Goal: Communication & Community: Answer question/provide support

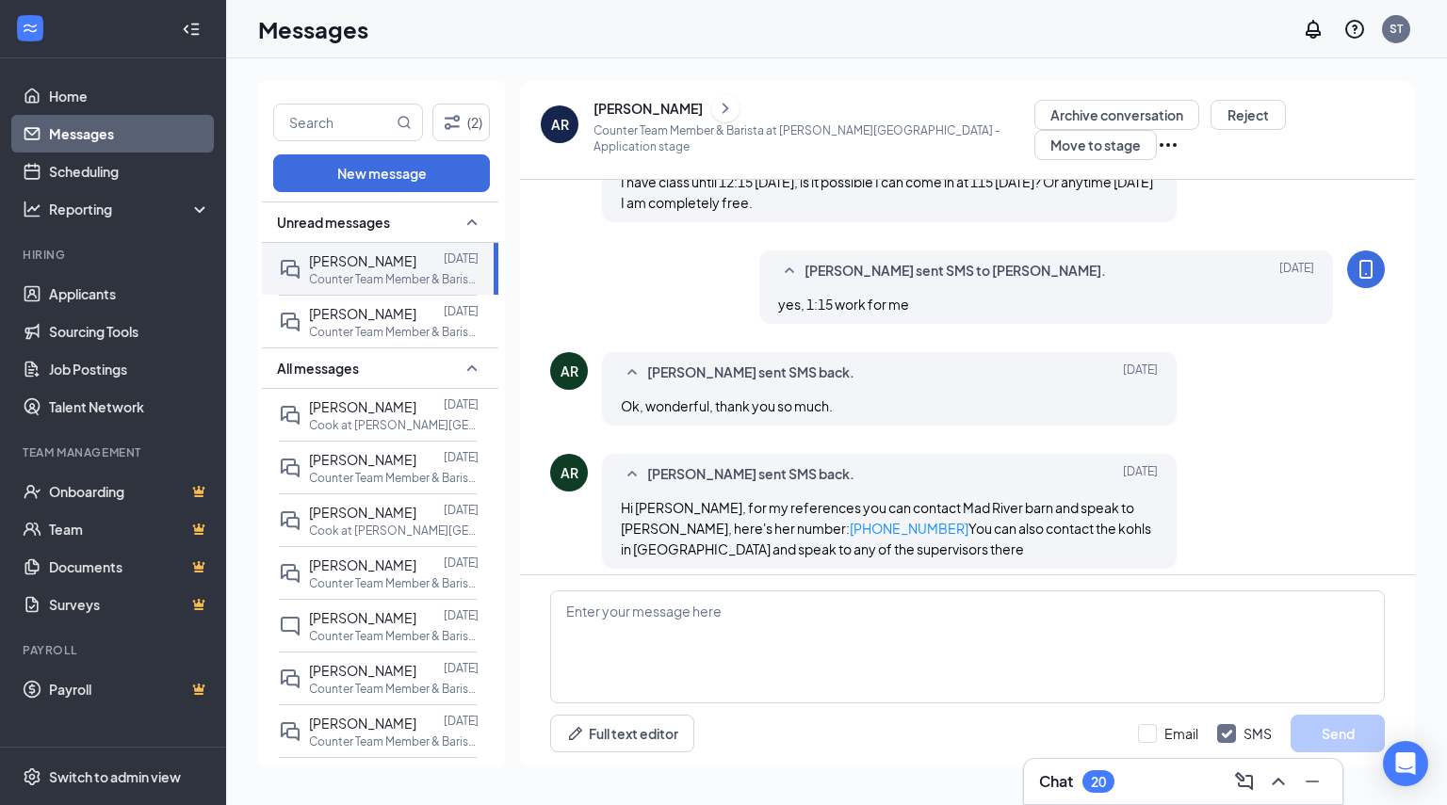
scroll to position [754, 0]
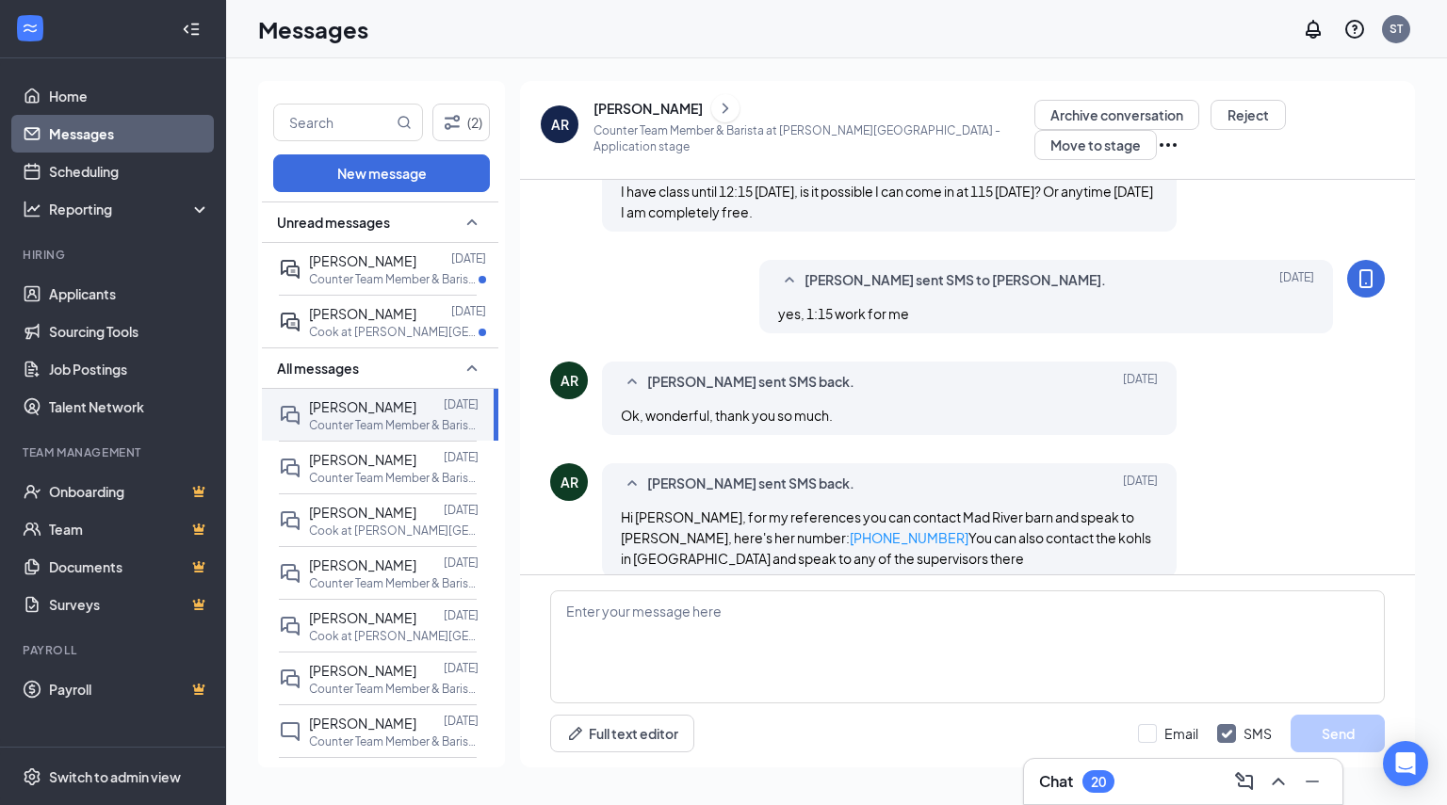
scroll to position [754, 0]
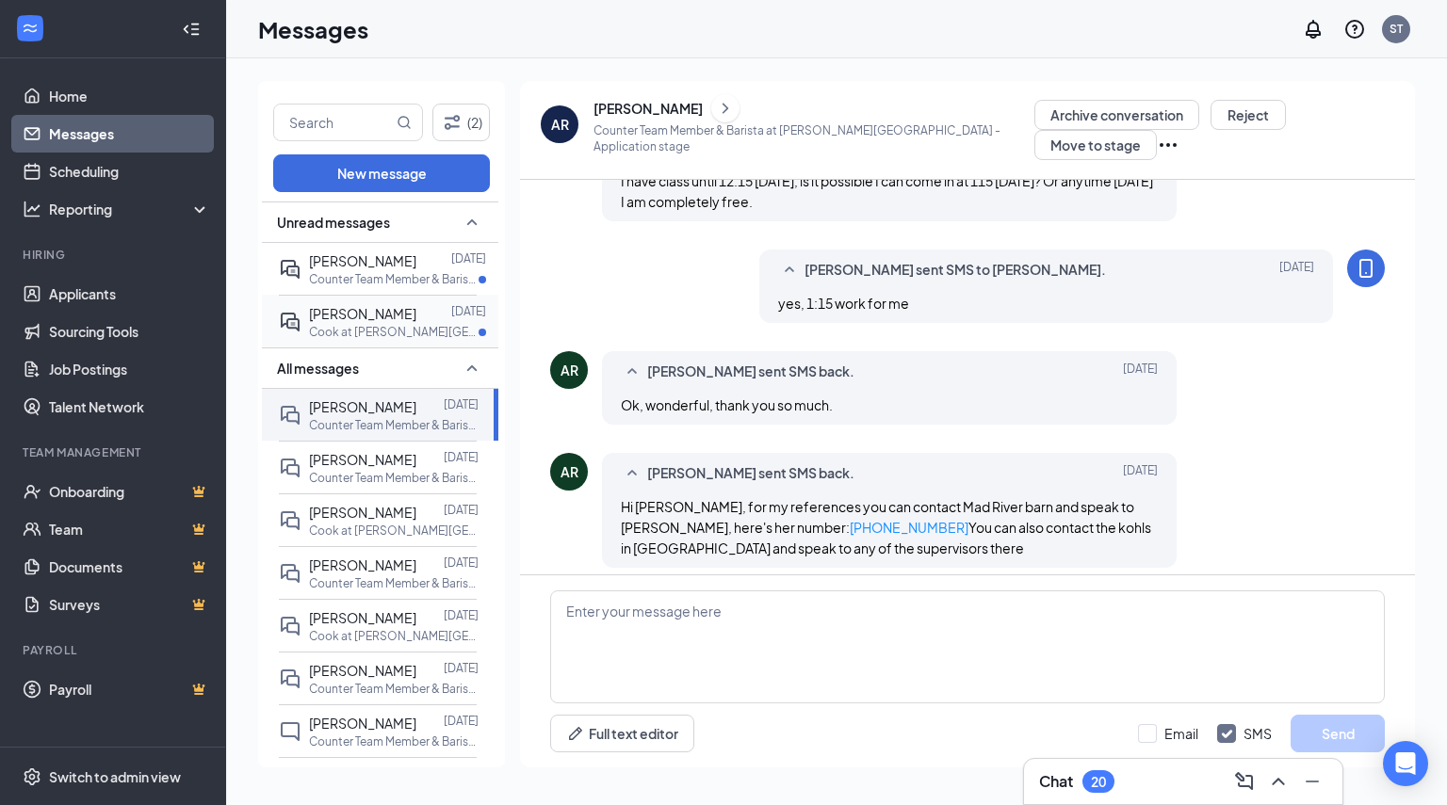
click at [359, 329] on p "Cook at [PERSON_NAME][GEOGRAPHIC_DATA]" at bounding box center [394, 332] width 170 height 16
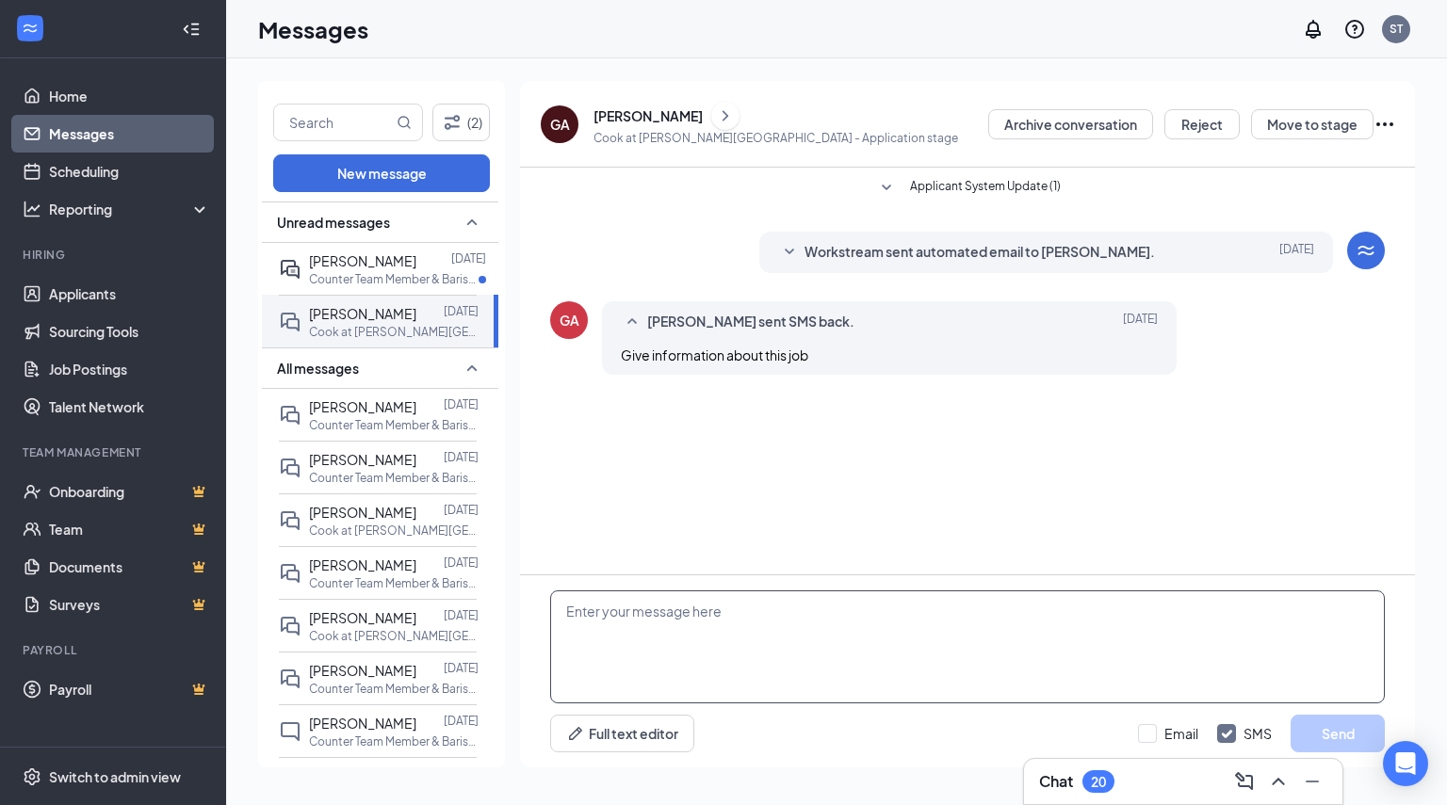
click at [701, 615] on textarea at bounding box center [967, 647] width 835 height 113
type textarea "There is information on the job posting. What else would you like to know?"
click at [1359, 737] on button "Send" at bounding box center [1338, 734] width 94 height 38
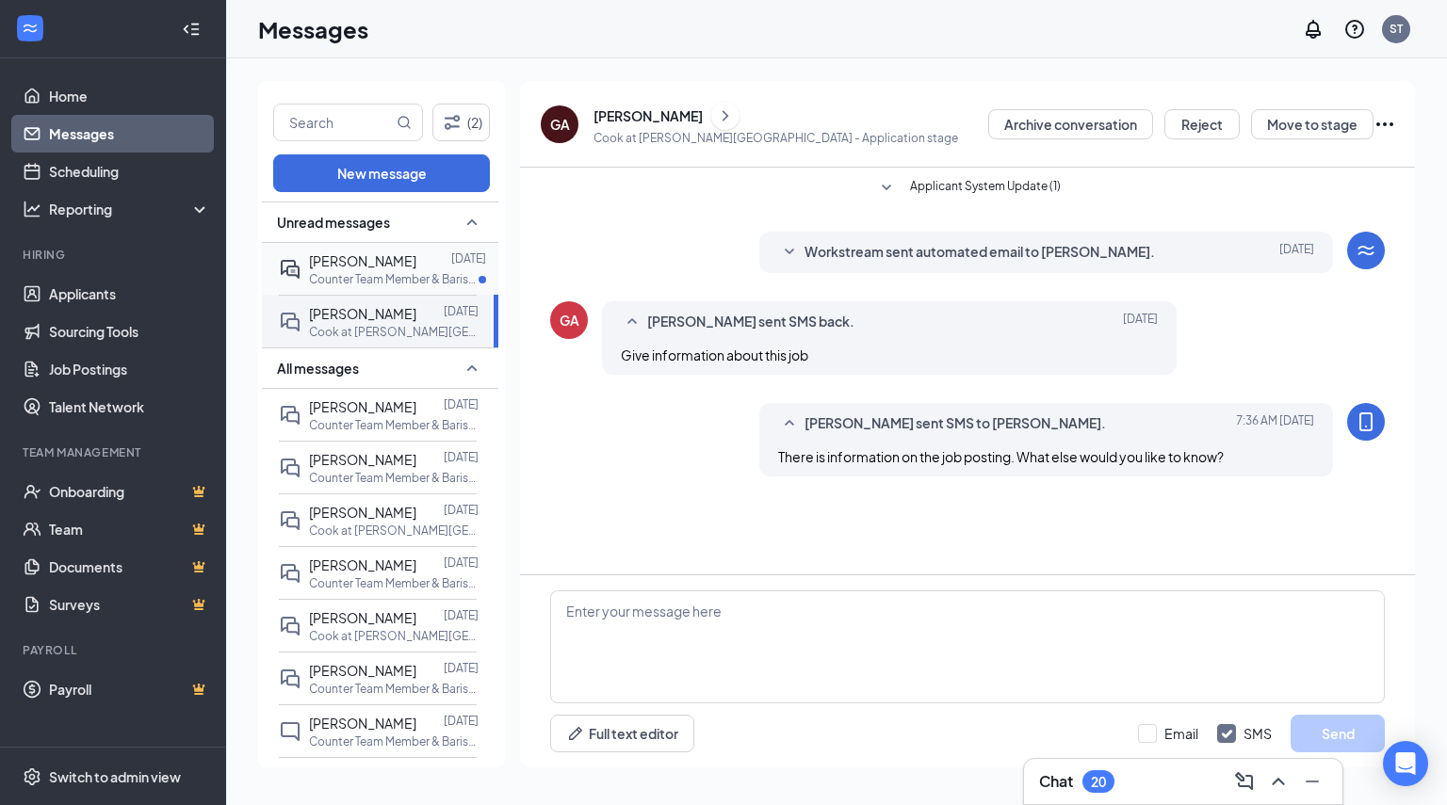
click at [371, 281] on p "Counter Team Member & Barista at [PERSON_NAME][GEOGRAPHIC_DATA]" at bounding box center [394, 279] width 170 height 16
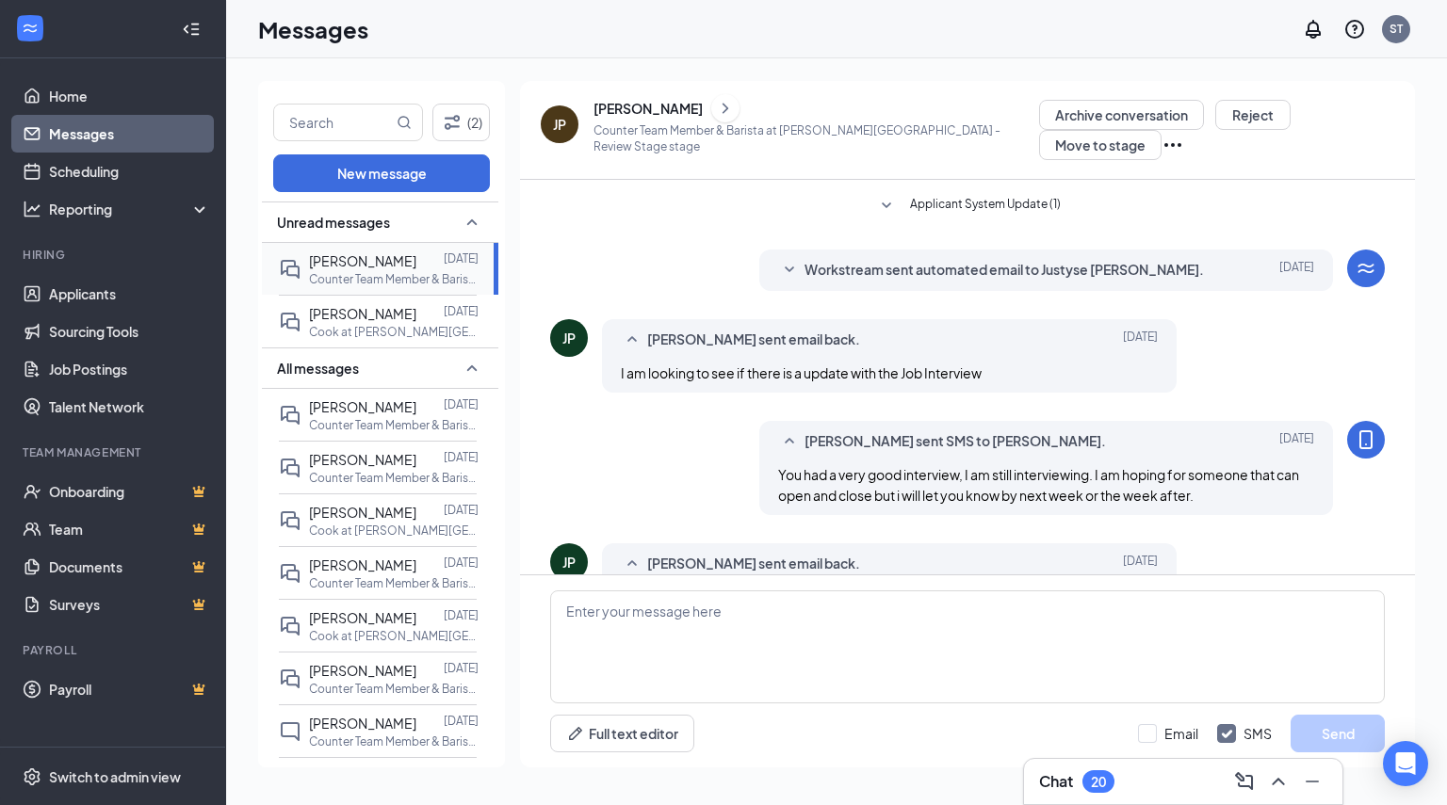
scroll to position [633, 0]
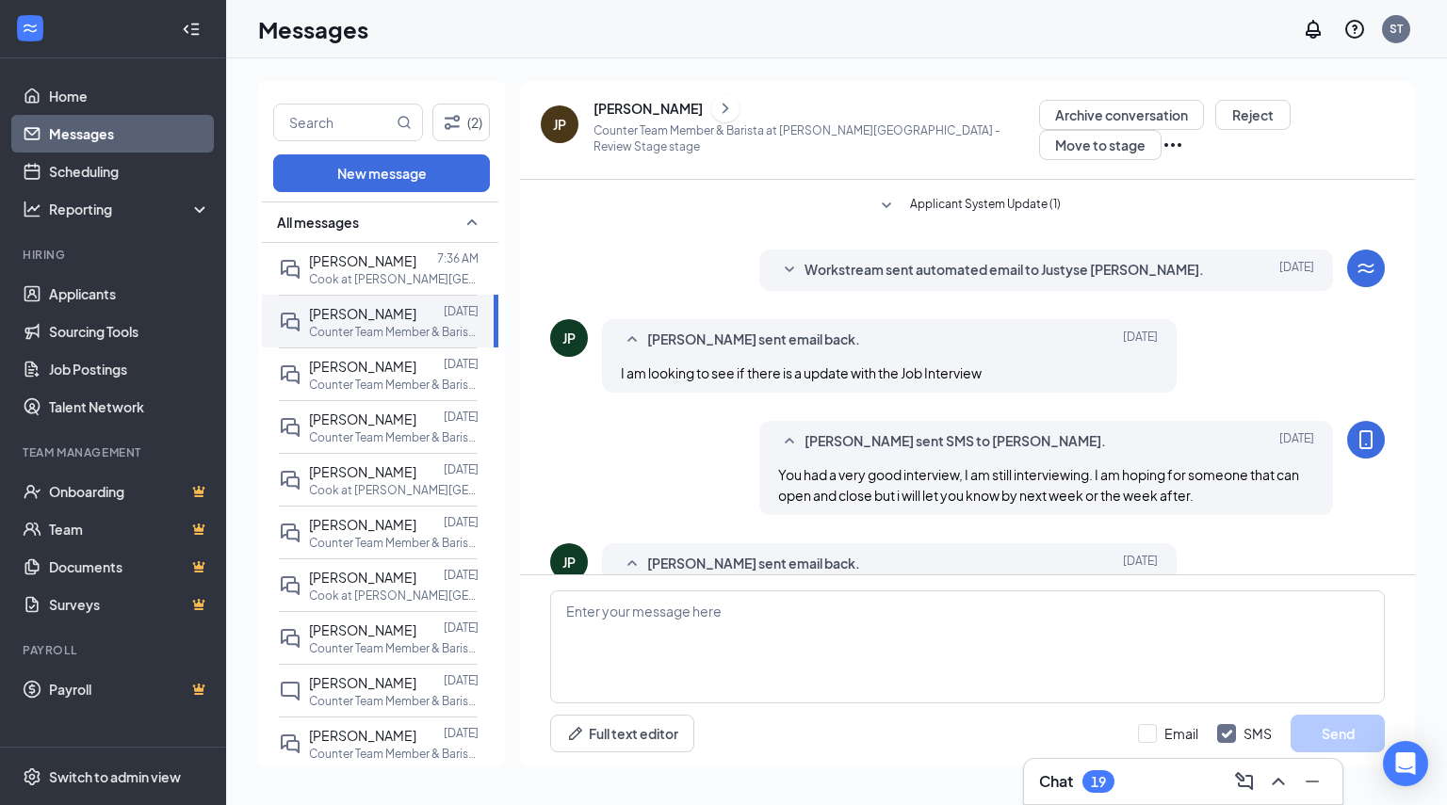
scroll to position [633, 0]
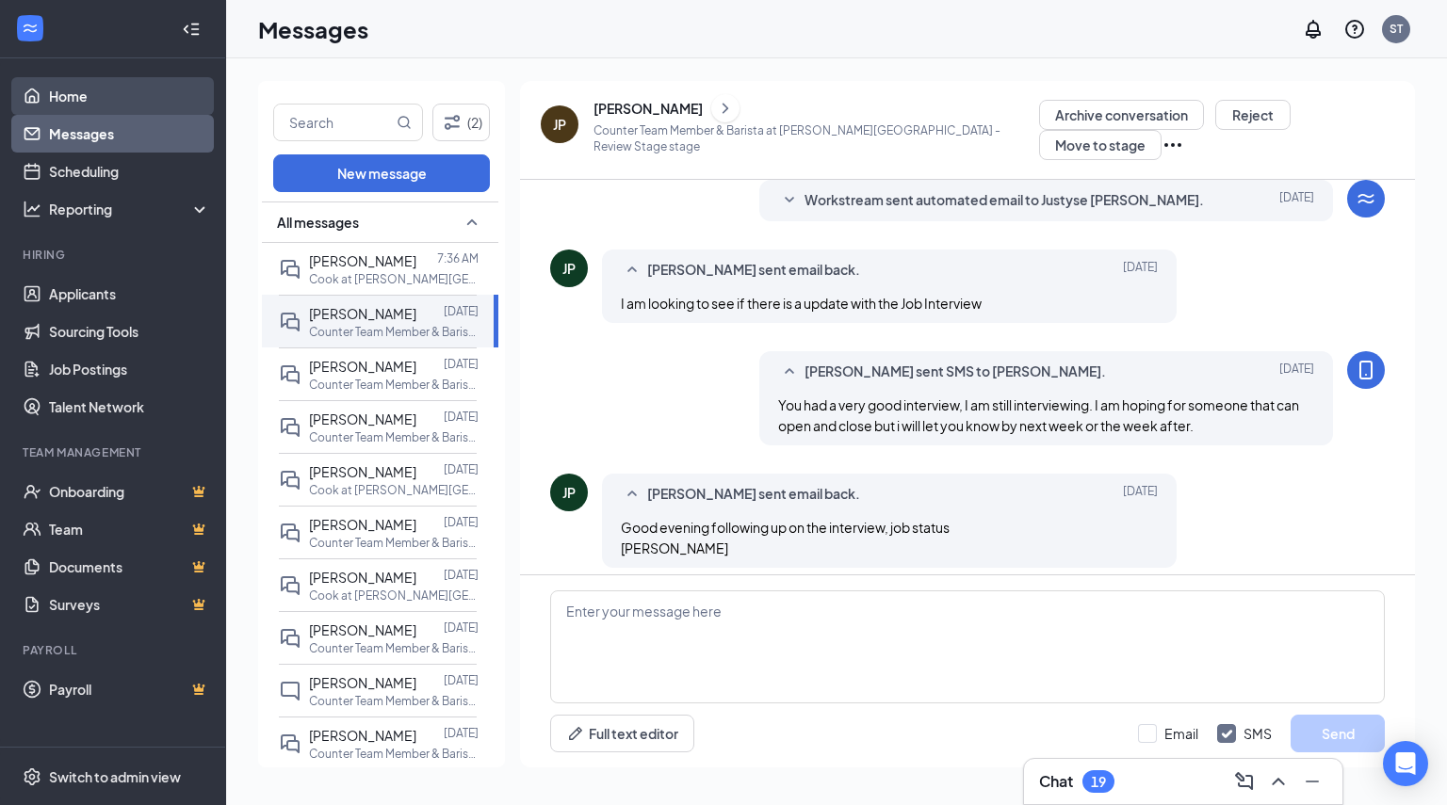
click at [49, 96] on link "Home" at bounding box center [129, 96] width 161 height 38
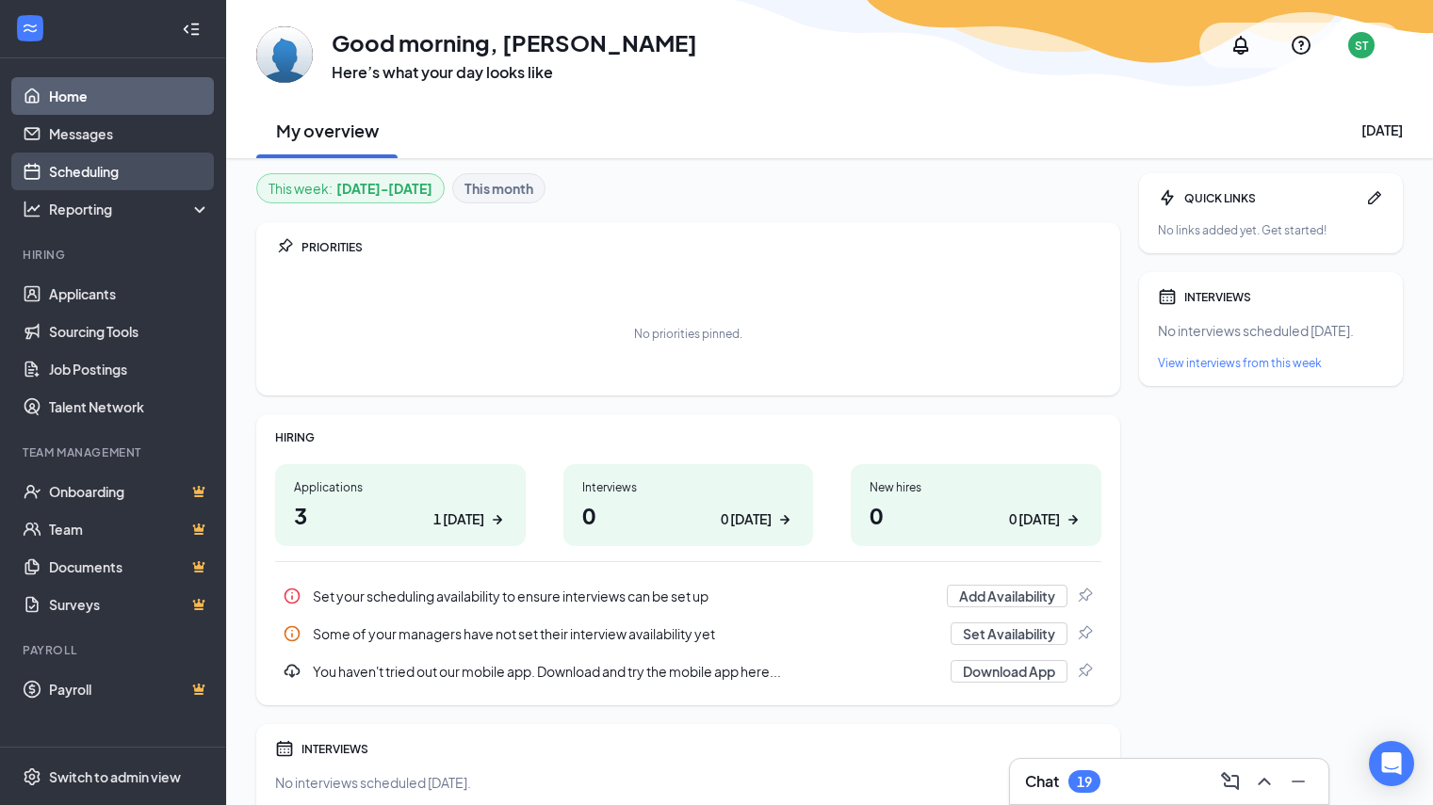
click at [98, 179] on link "Scheduling" at bounding box center [129, 172] width 161 height 38
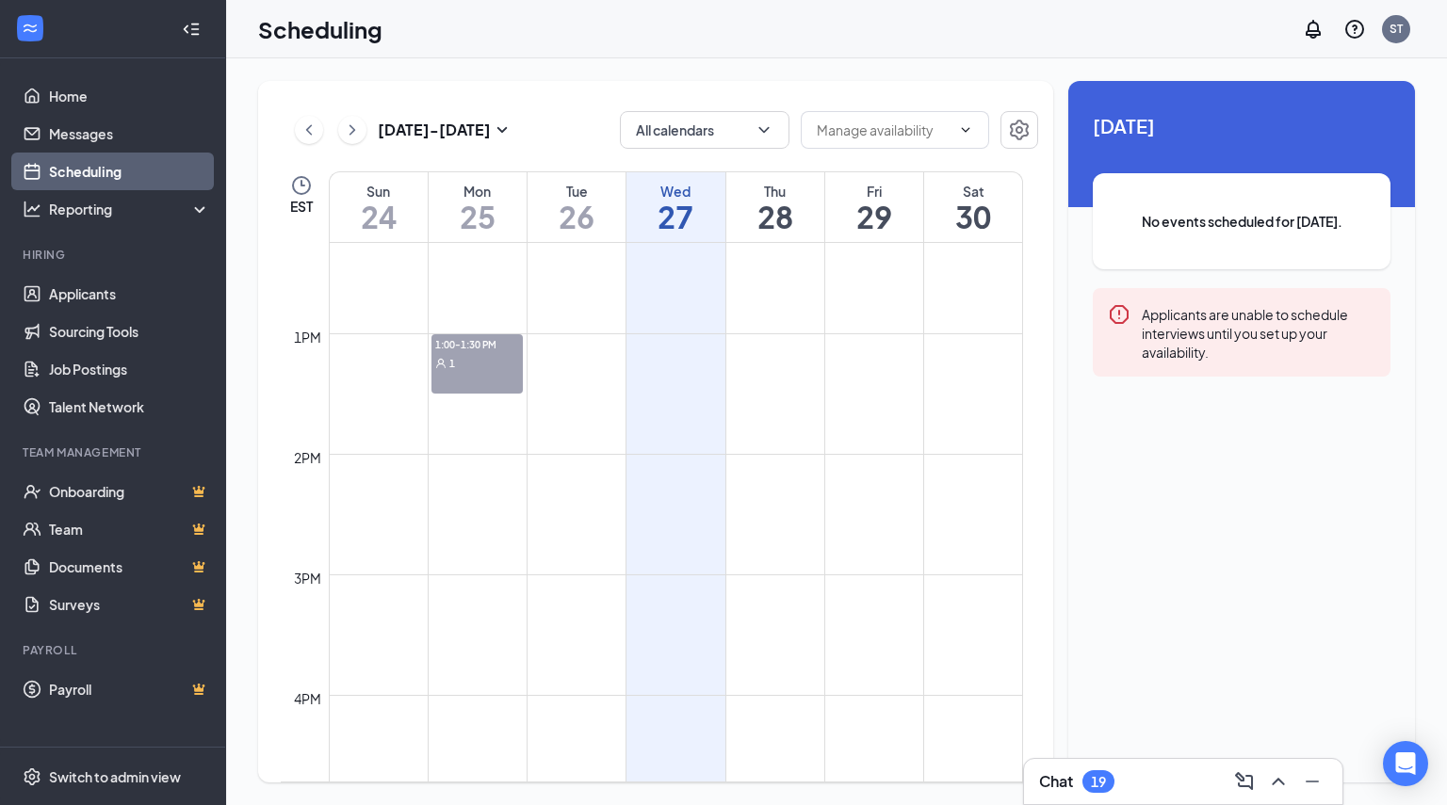
scroll to position [1491, 0]
click at [453, 347] on span "1" at bounding box center [452, 349] width 6 height 13
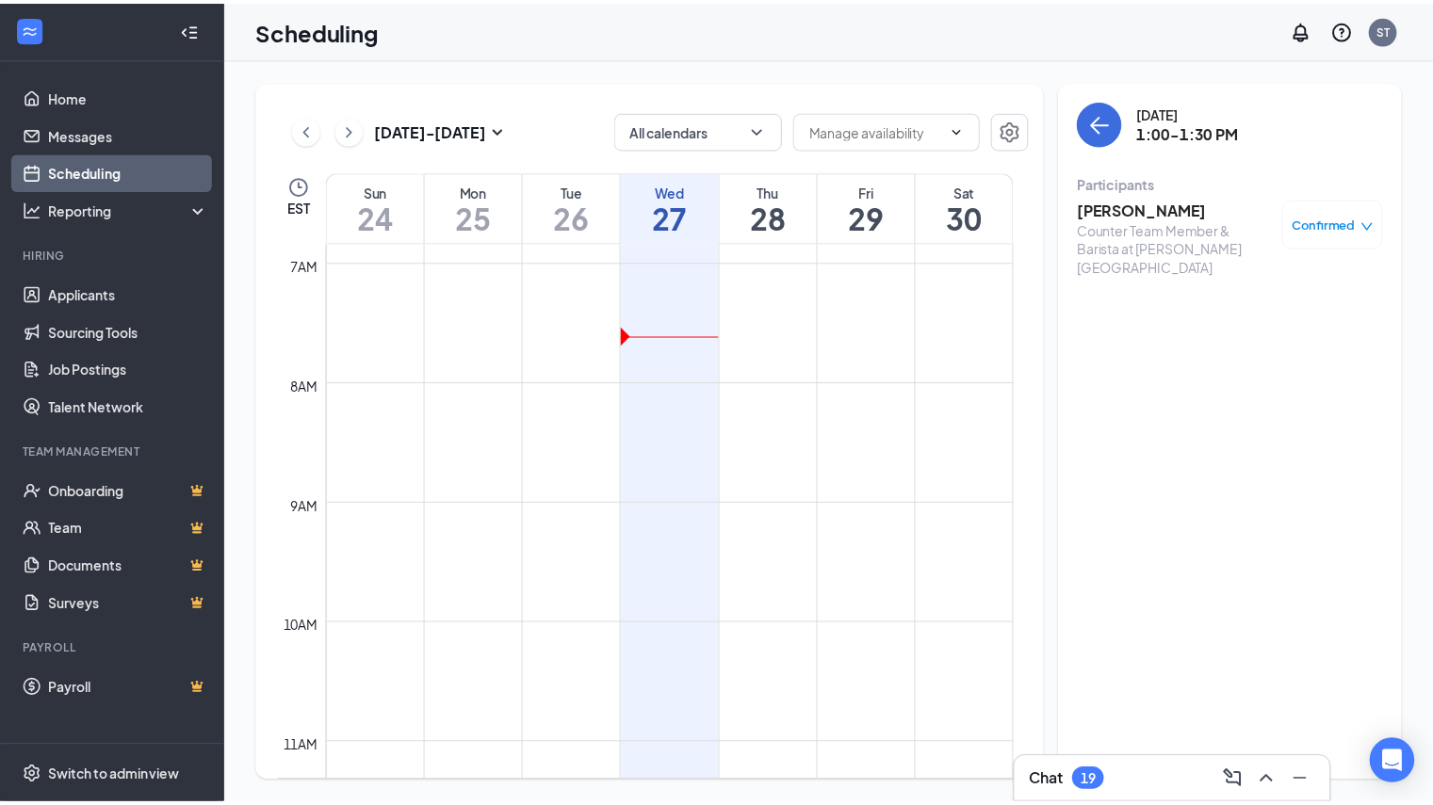
scroll to position [926, 0]
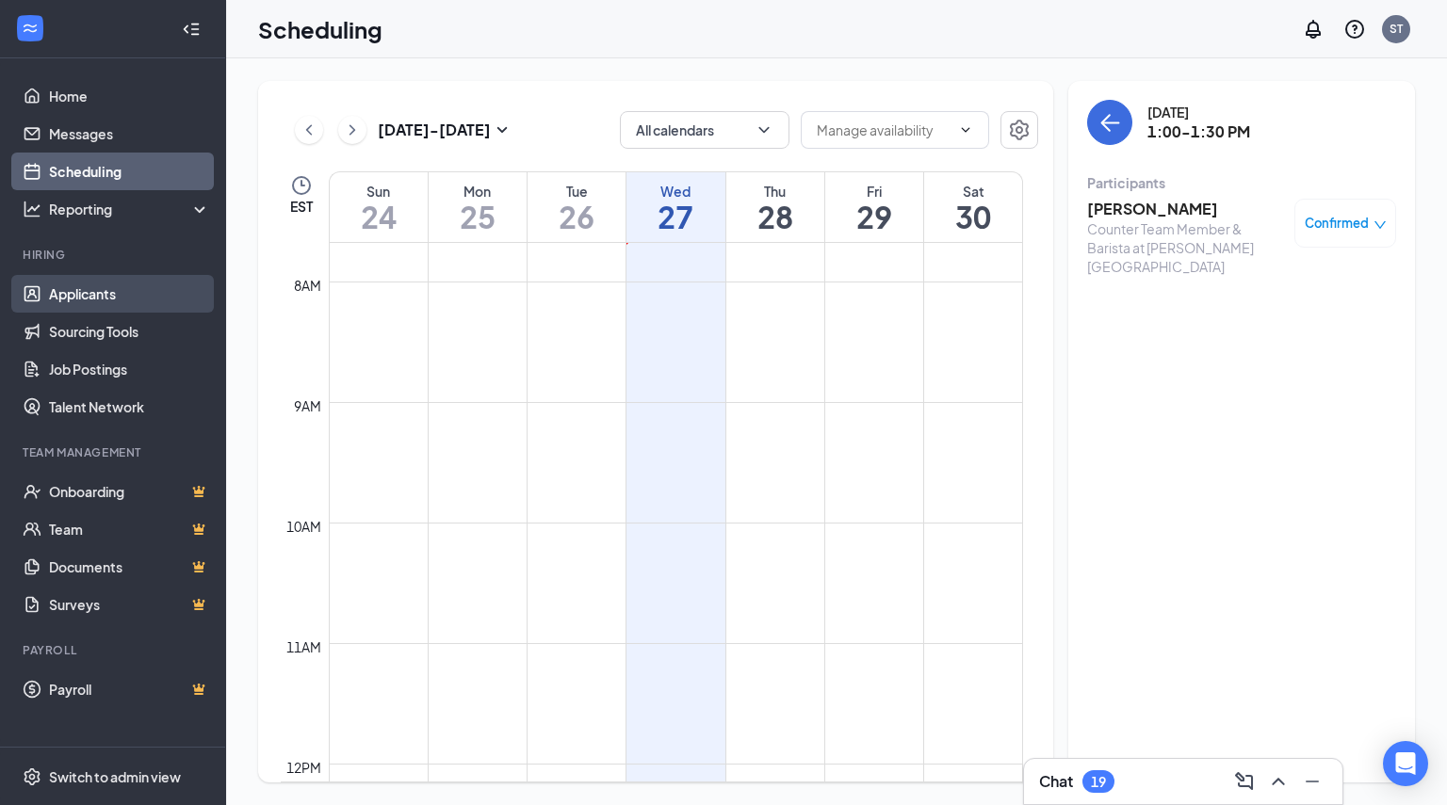
click at [85, 298] on link "Applicants" at bounding box center [129, 294] width 161 height 38
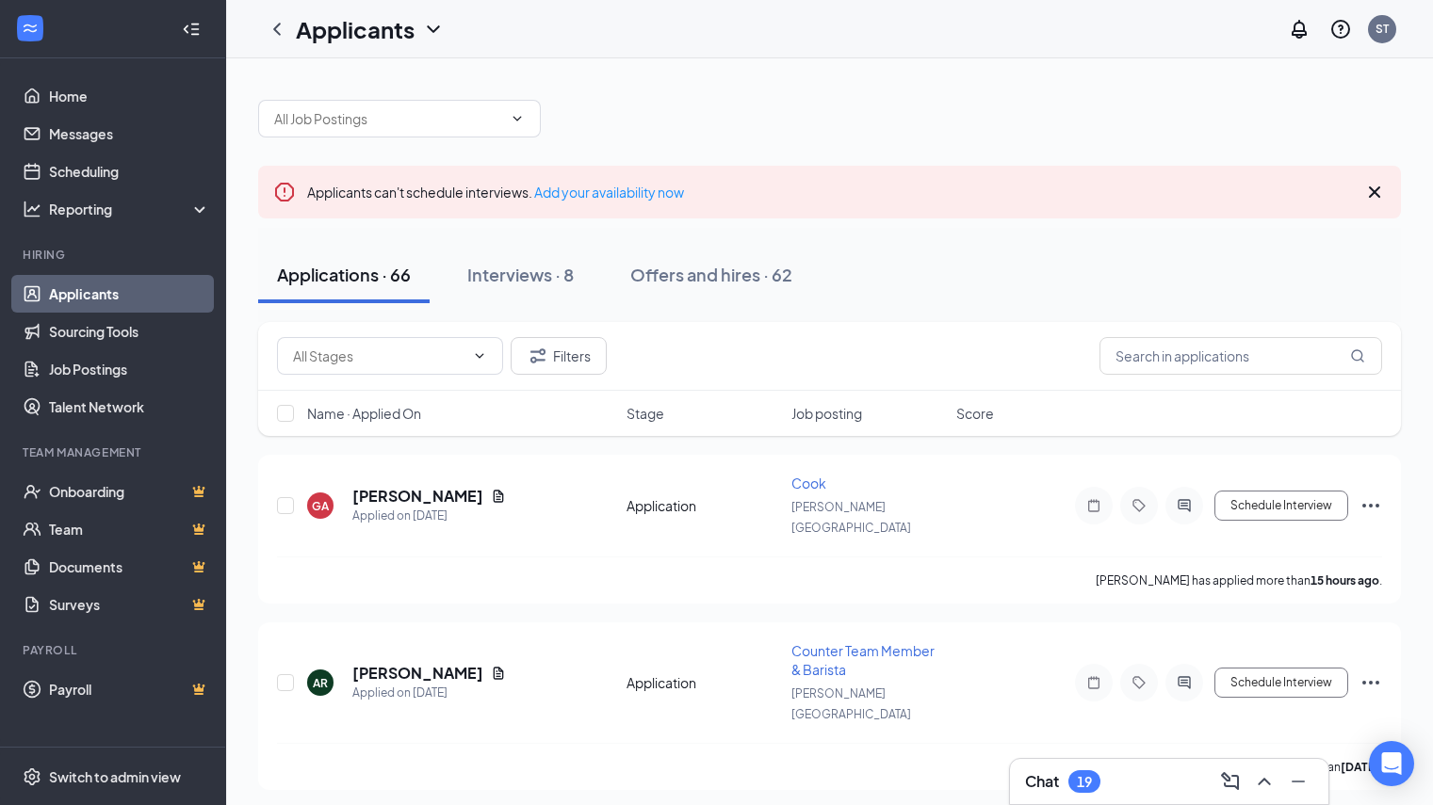
click at [1371, 192] on icon "Cross" at bounding box center [1374, 192] width 23 height 23
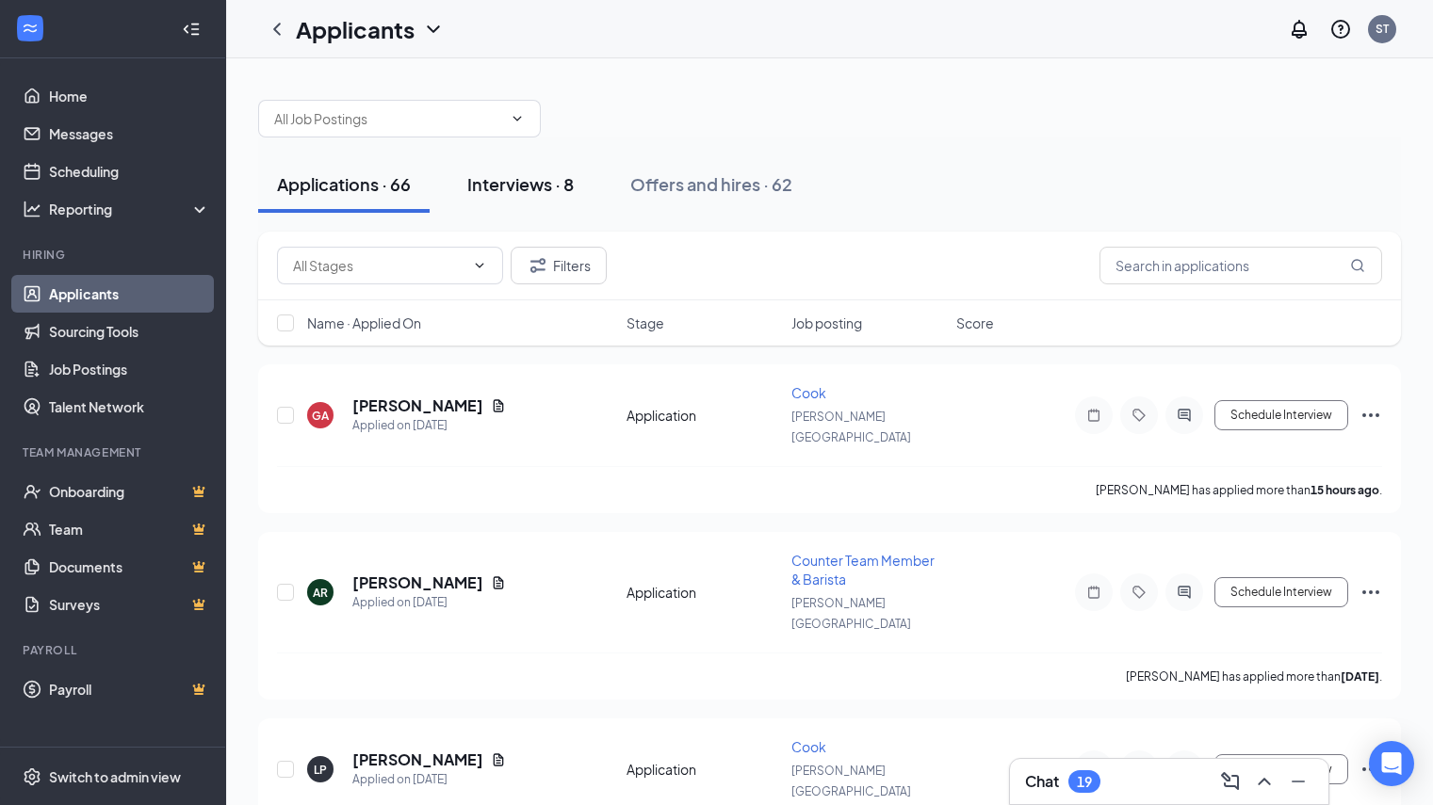
click at [545, 185] on div "Interviews · 8" at bounding box center [520, 184] width 106 height 24
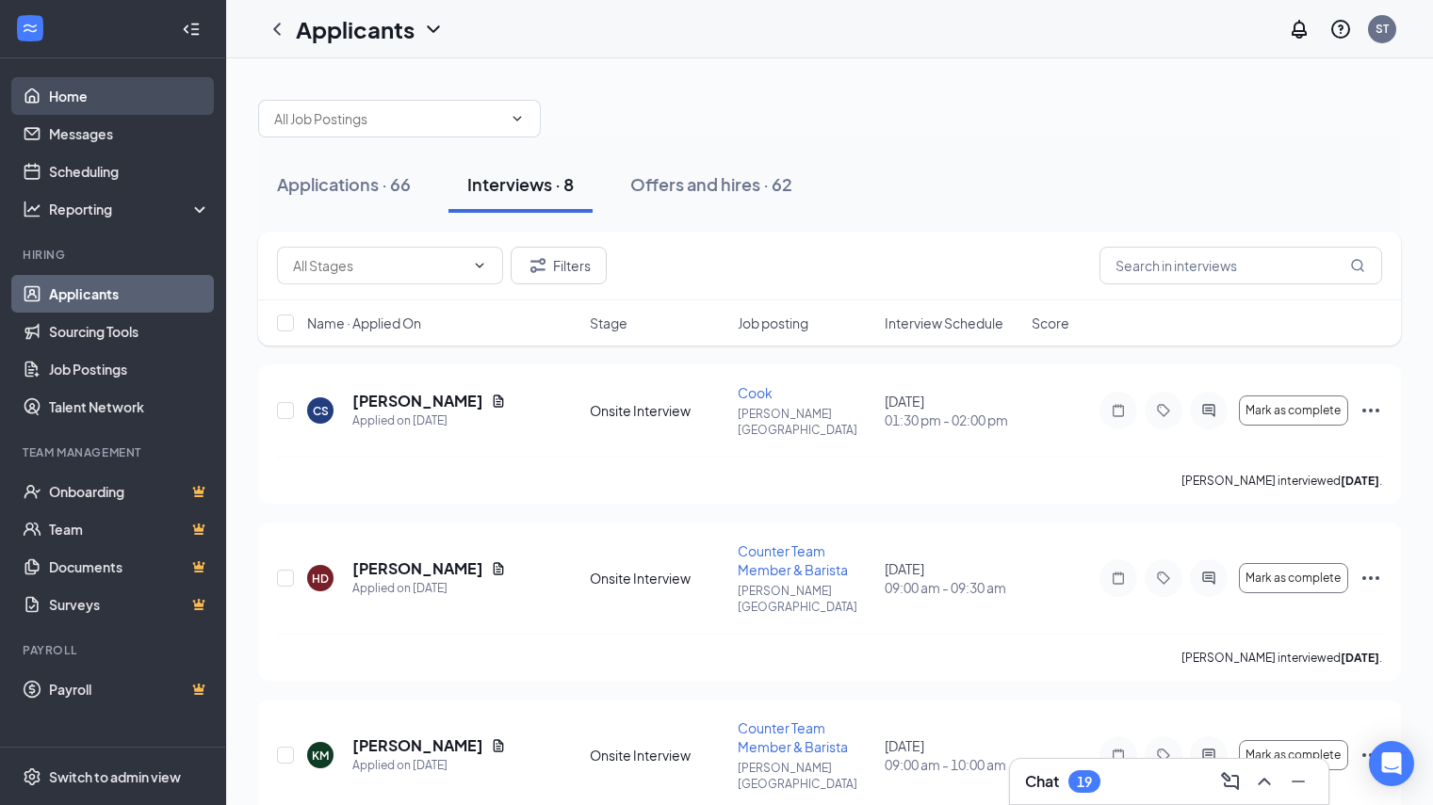
click at [79, 88] on link "Home" at bounding box center [129, 96] width 161 height 38
